Goal: Task Accomplishment & Management: Use online tool/utility

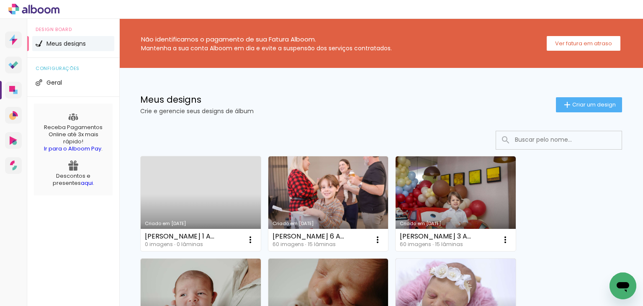
click at [215, 191] on link "Criado em 25/08/25" at bounding box center [201, 203] width 120 height 95
